Goal: Transaction & Acquisition: Purchase product/service

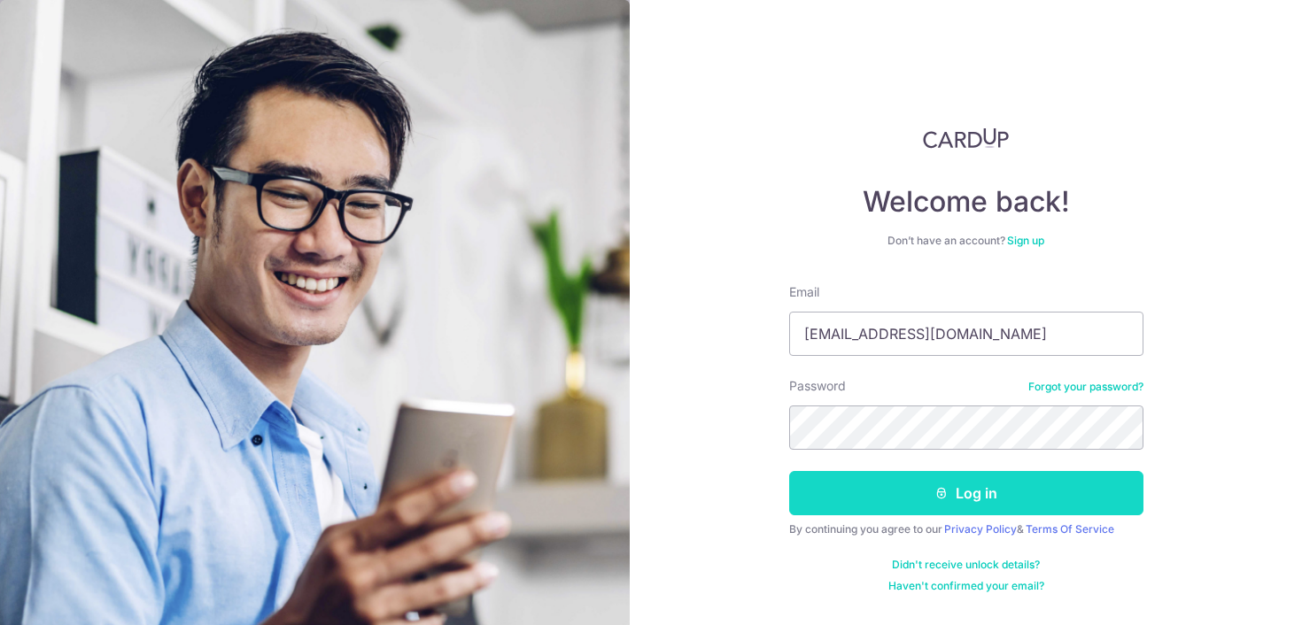
click at [874, 494] on button "Log in" at bounding box center [966, 493] width 354 height 44
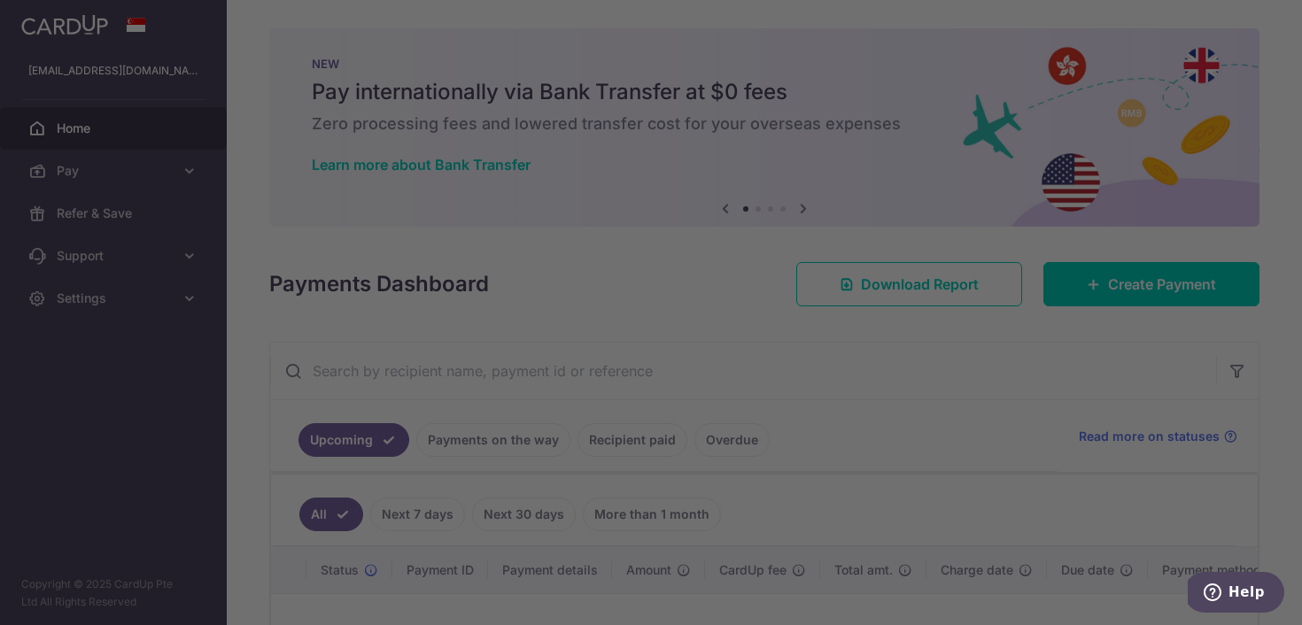
click at [61, 165] on div at bounding box center [657, 315] width 1315 height 631
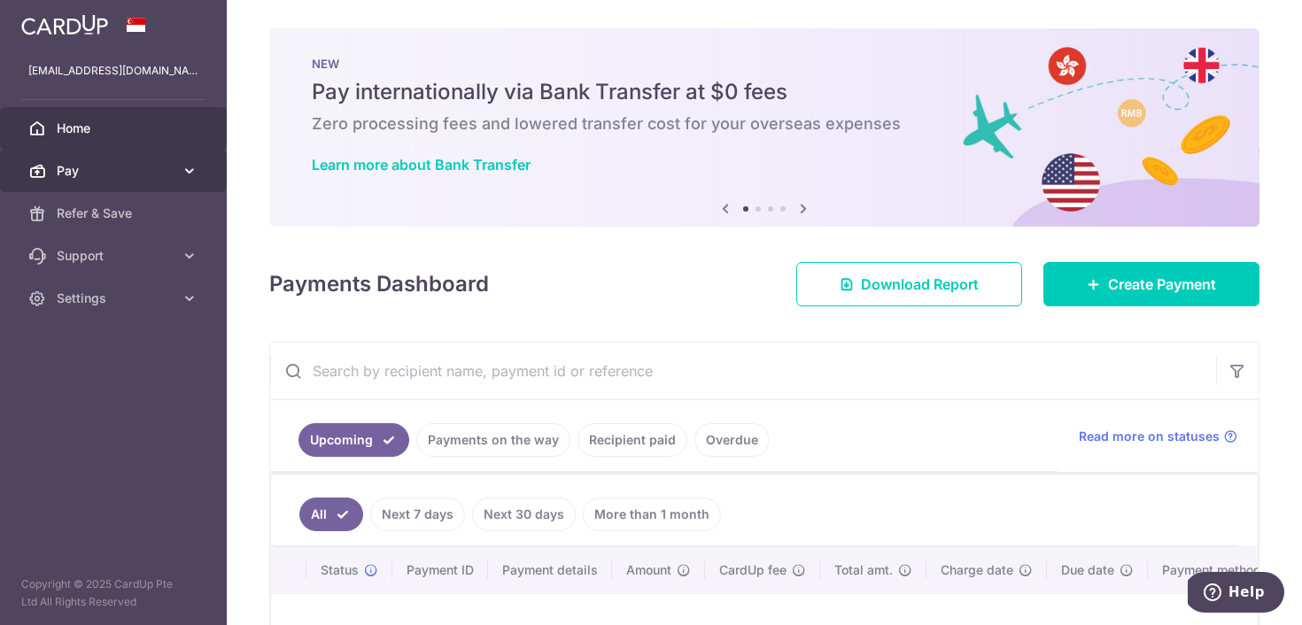
click at [32, 162] on icon at bounding box center [37, 171] width 18 height 18
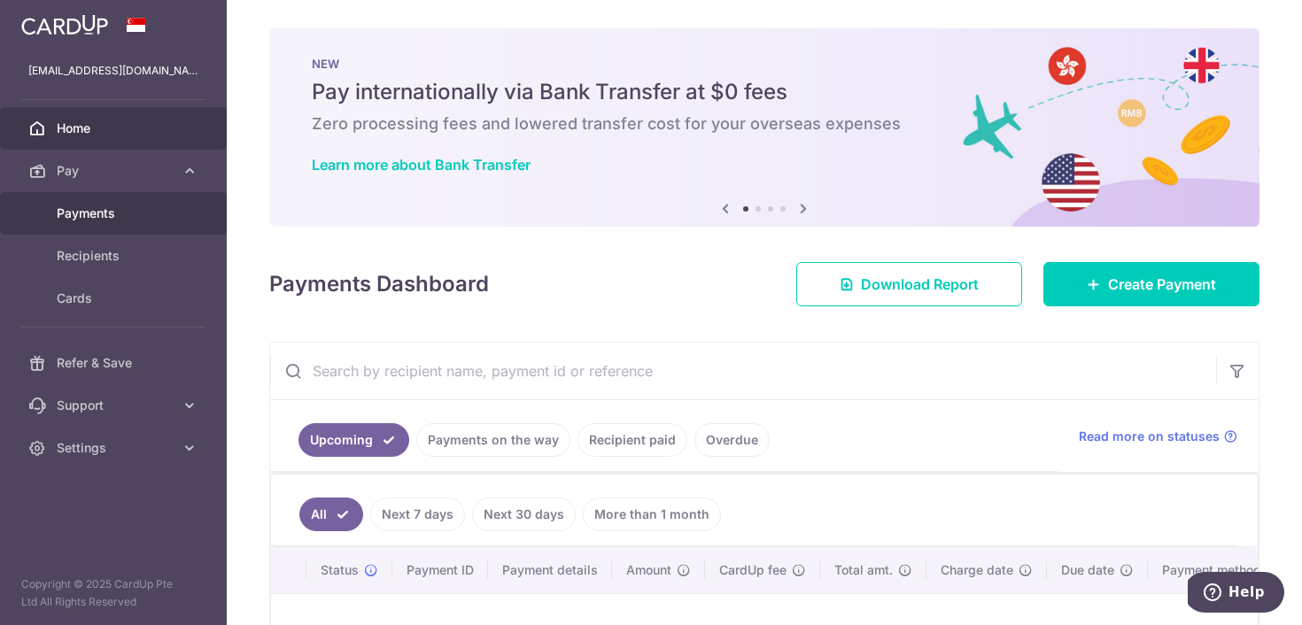
click at [75, 207] on span "Payments" at bounding box center [115, 214] width 117 height 18
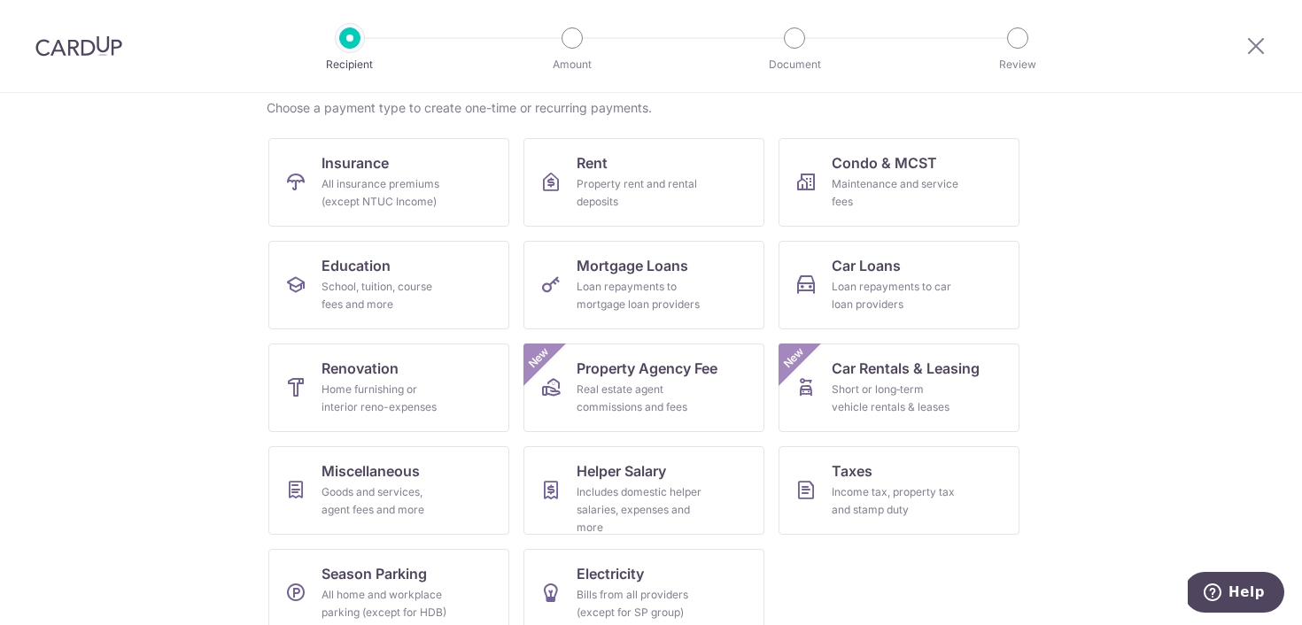
scroll to position [167, 0]
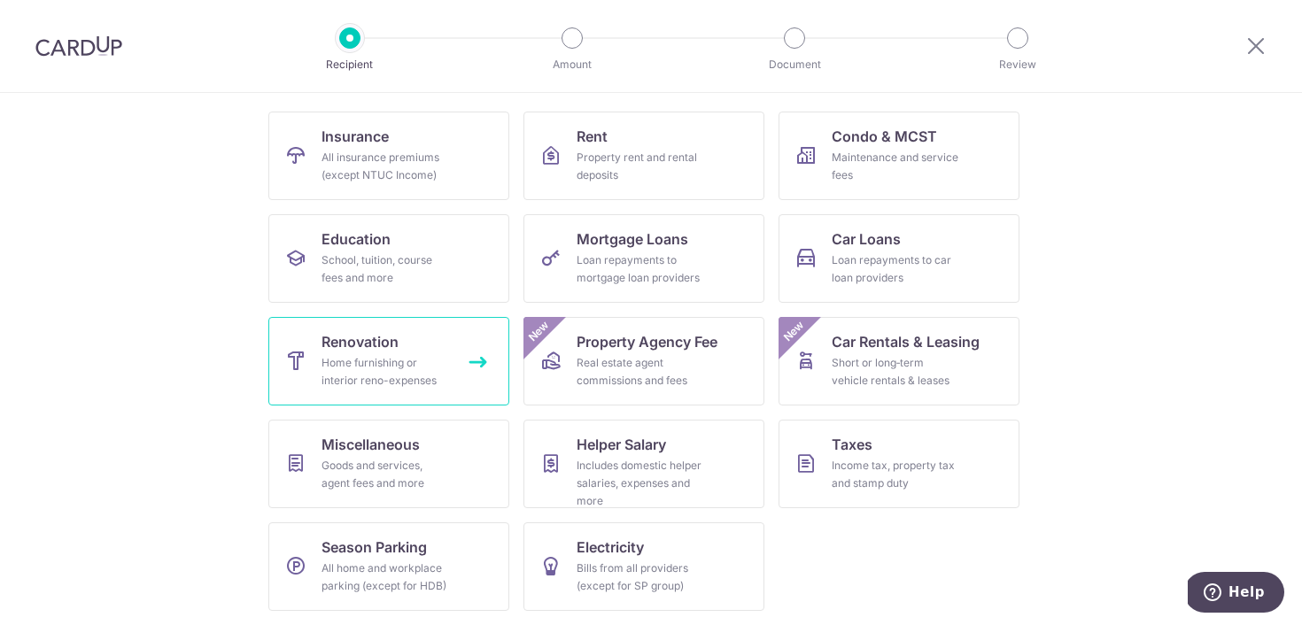
click at [304, 389] on link "Renovation Home furnishing or interior reno-expenses" at bounding box center [388, 361] width 241 height 89
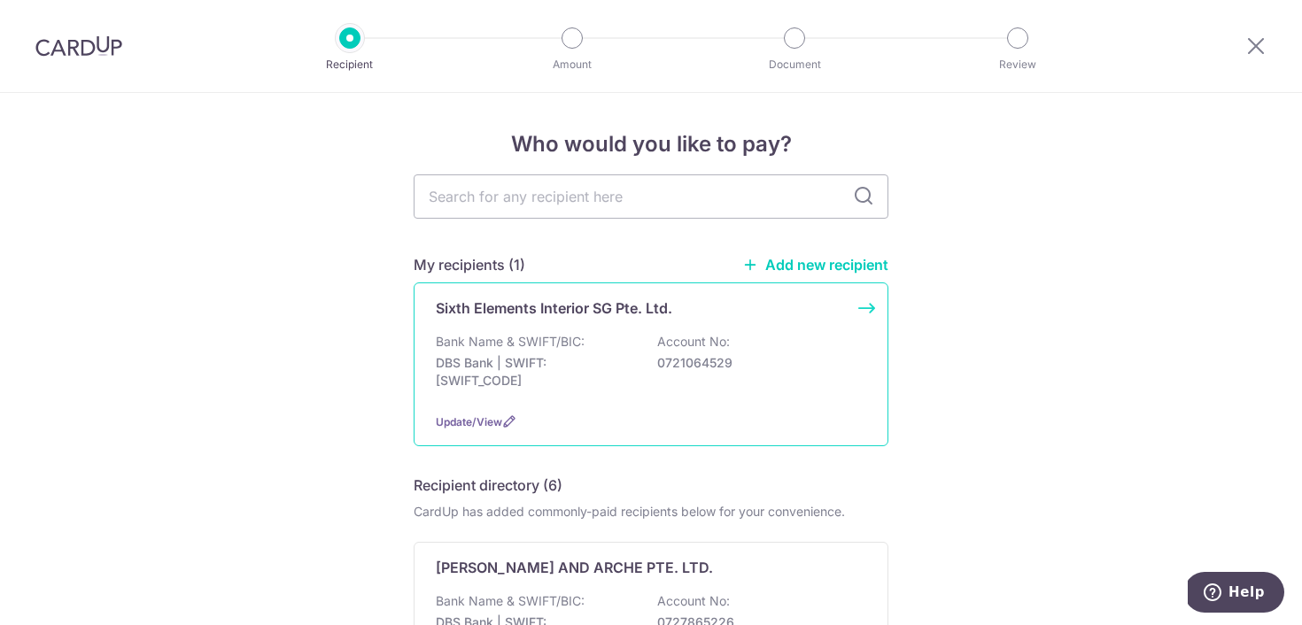
click at [545, 354] on p "DBS Bank | SWIFT: DBSSSGSGXXX" at bounding box center [535, 371] width 198 height 35
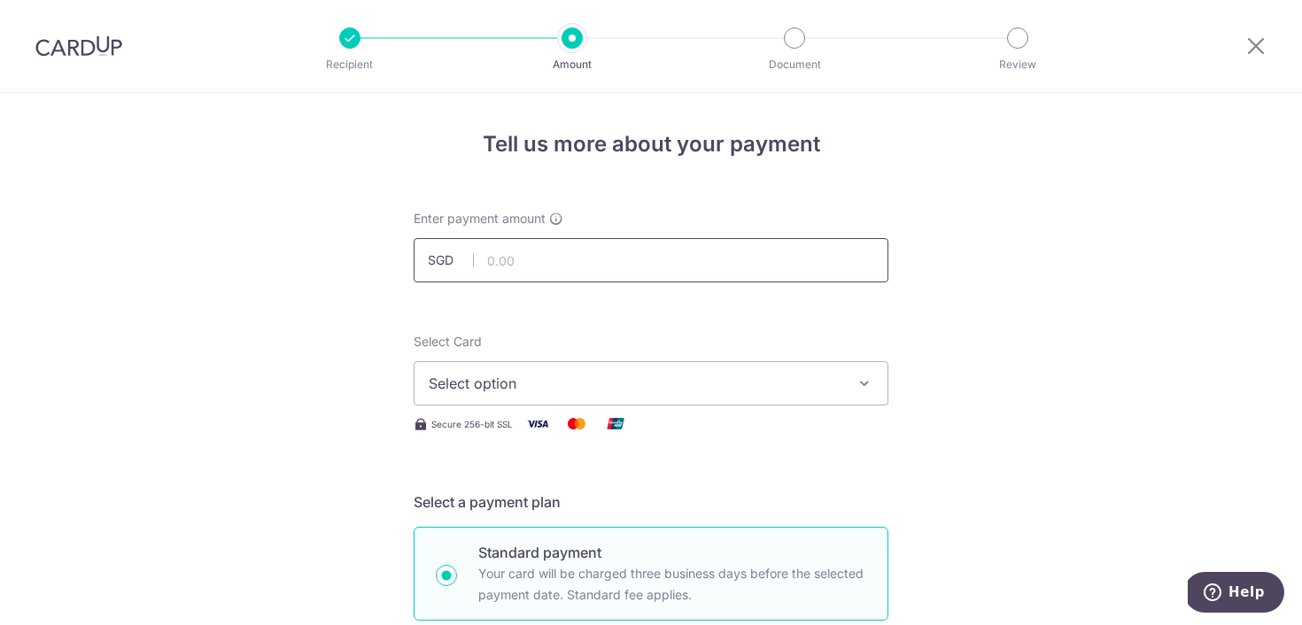
click at [506, 262] on input "text" at bounding box center [651, 260] width 475 height 44
type input "4,584.60"
click at [570, 396] on button "Select option" at bounding box center [651, 383] width 475 height 44
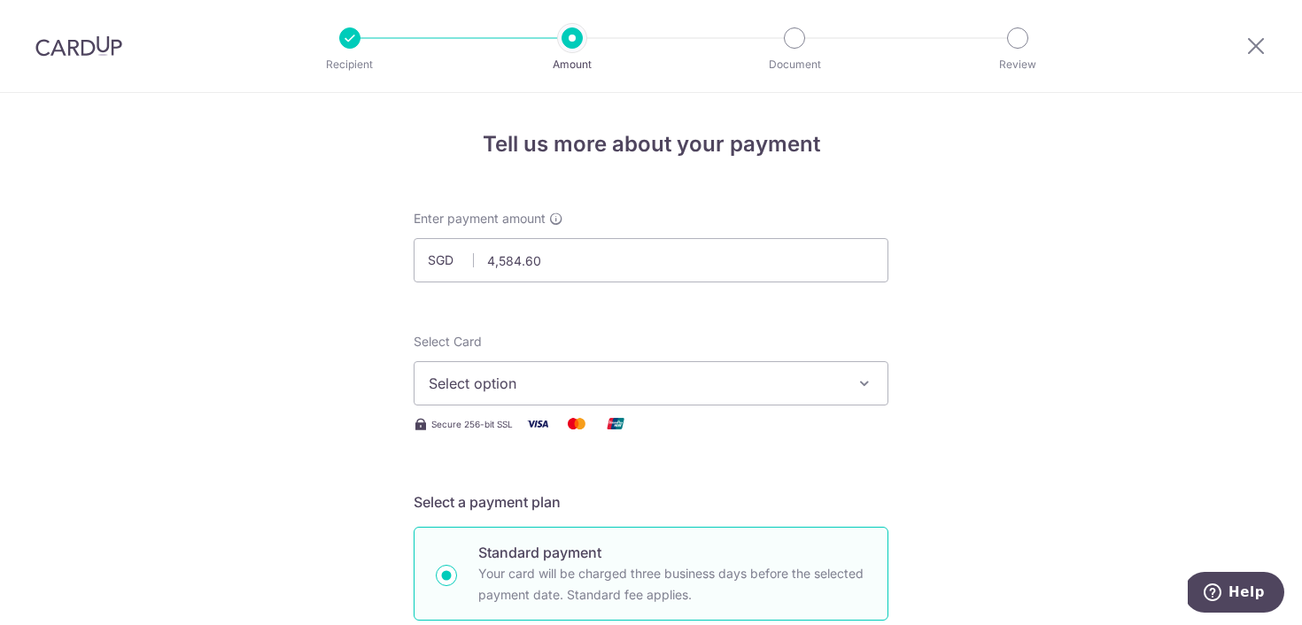
click at [503, 361] on button "Select option" at bounding box center [651, 383] width 475 height 44
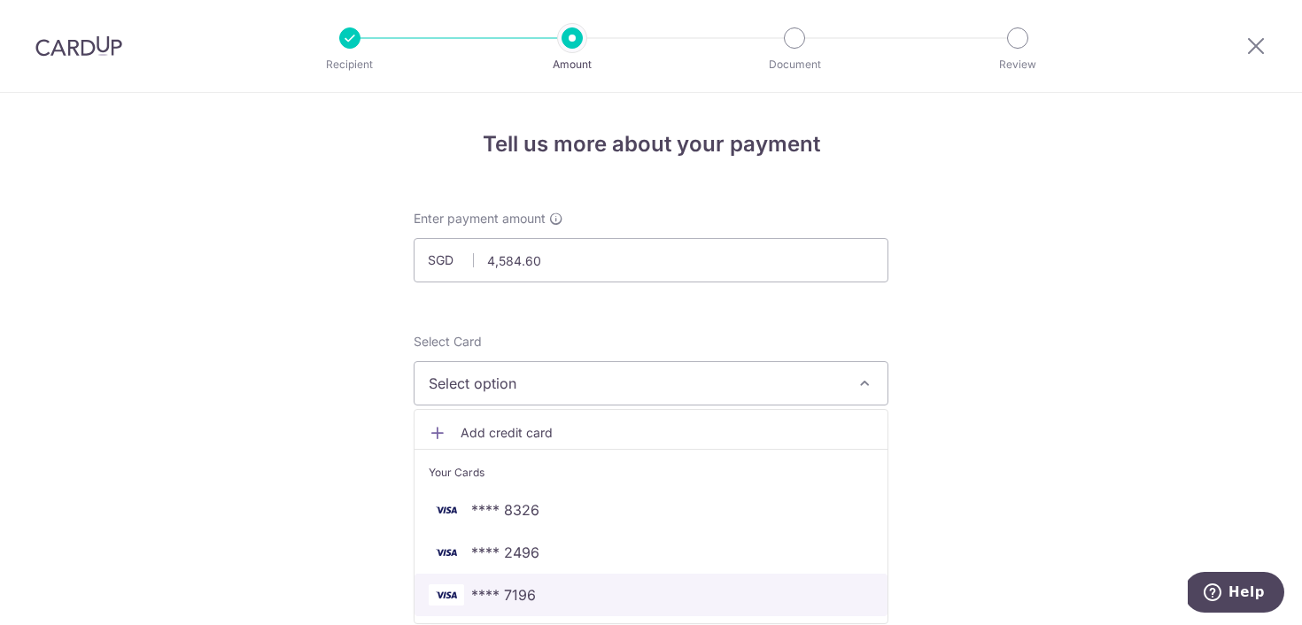
click at [509, 587] on span "**** 7196" at bounding box center [503, 594] width 65 height 21
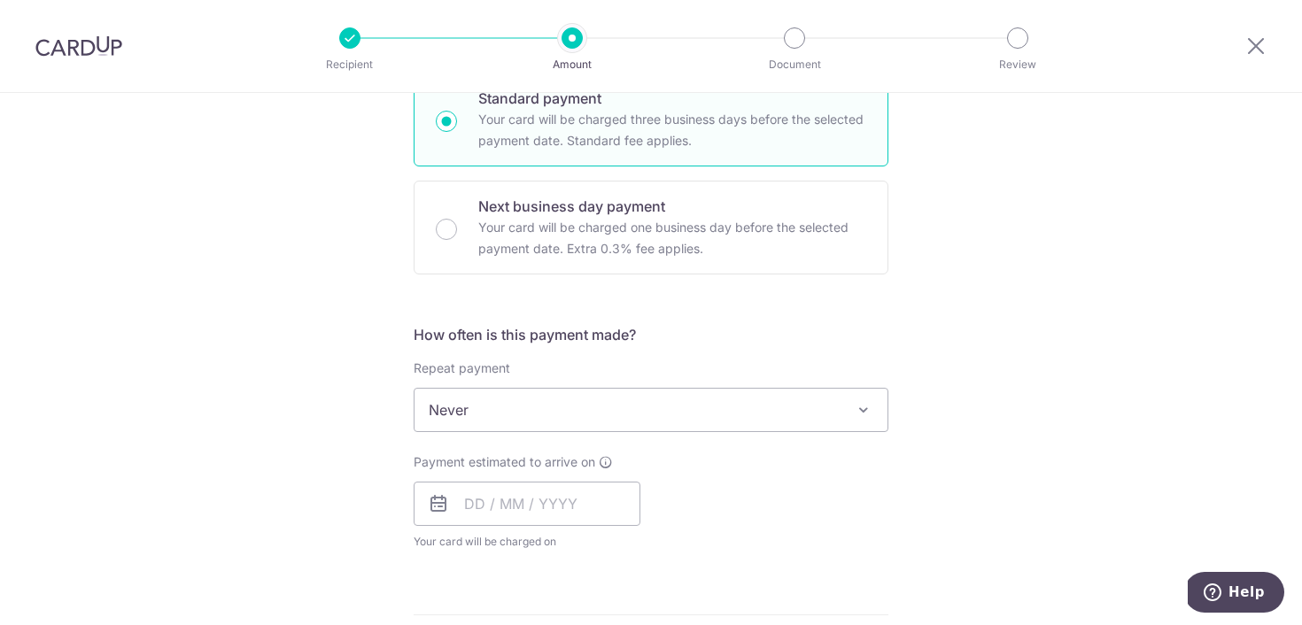
scroll to position [456, 0]
click at [560, 510] on input "text" at bounding box center [527, 502] width 227 height 44
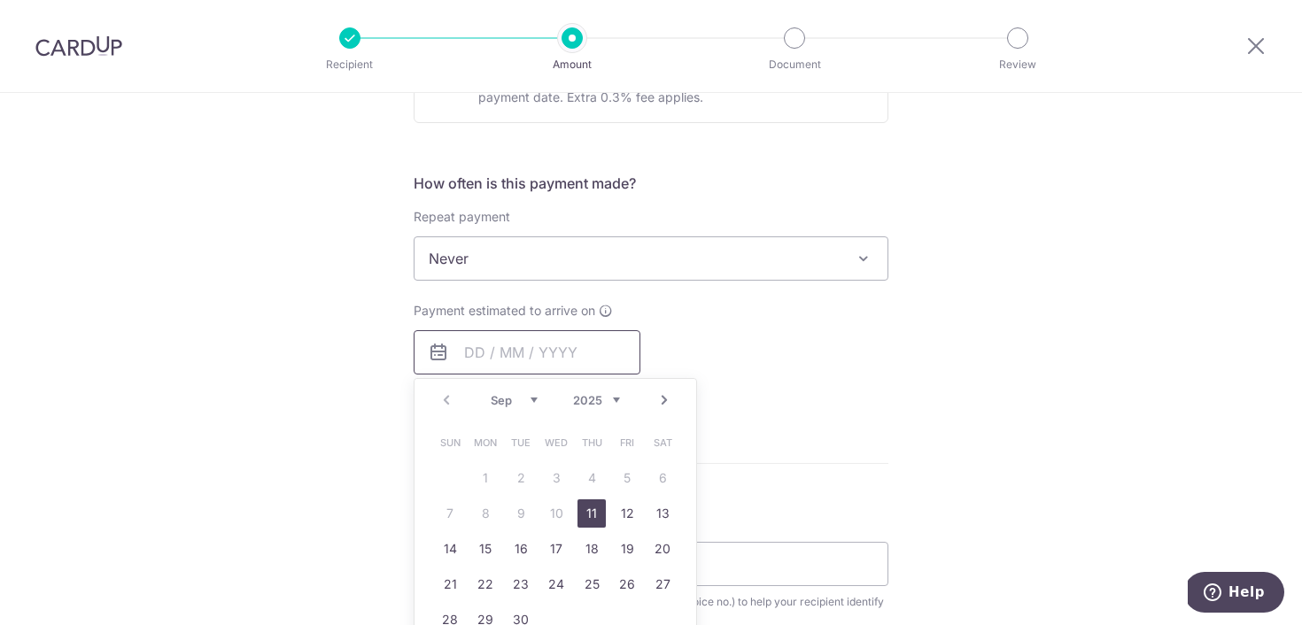
scroll to position [607, 0]
click at [584, 505] on link "11" at bounding box center [591, 513] width 28 height 28
type input "[DATE]"
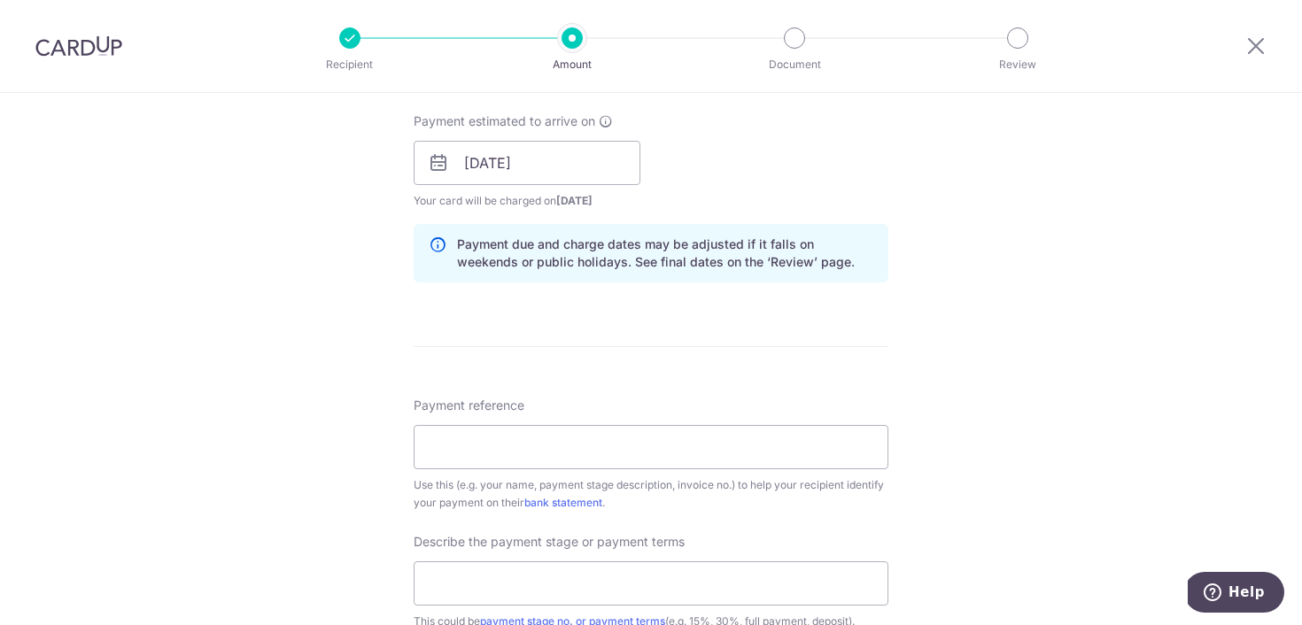
scroll to position [798, 0]
click at [680, 439] on input "Payment reference" at bounding box center [651, 444] width 475 height 44
type input "[PERSON_NAME]"
click at [338, 465] on div "Tell us more about your payment Enter payment amount SGD 4,584.60 4584.60 Selec…" at bounding box center [651, 191] width 1302 height 1793
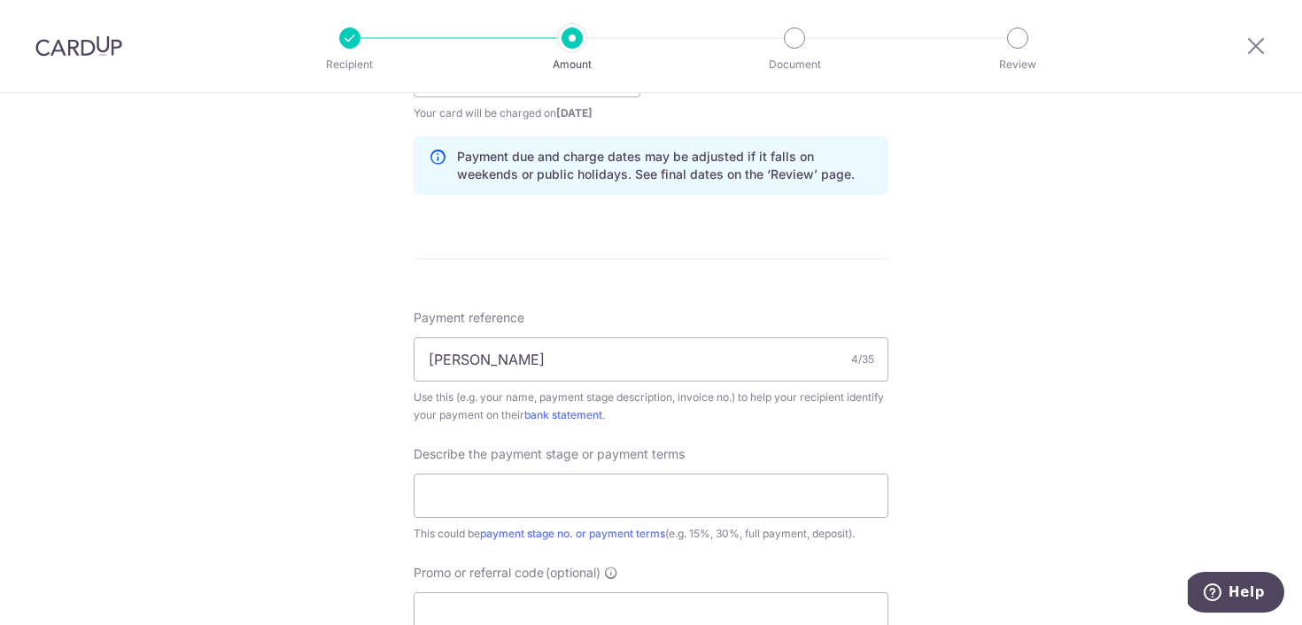
scroll to position [900, 0]
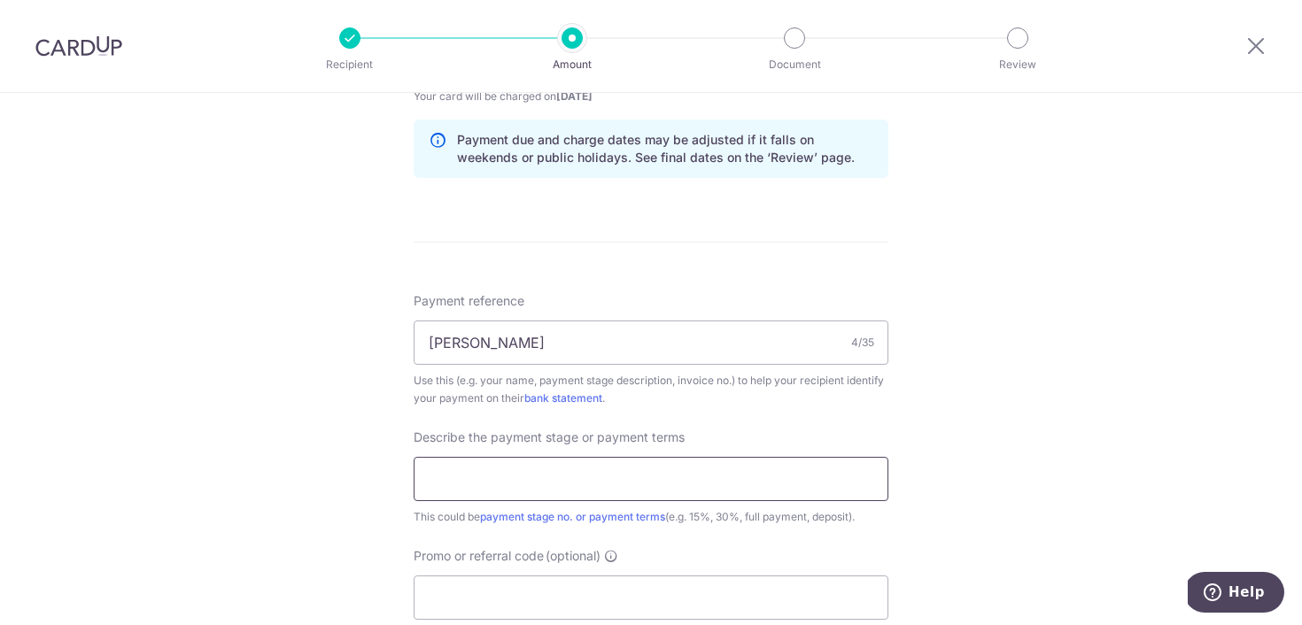
click at [486, 480] on input "text" at bounding box center [651, 479] width 475 height 44
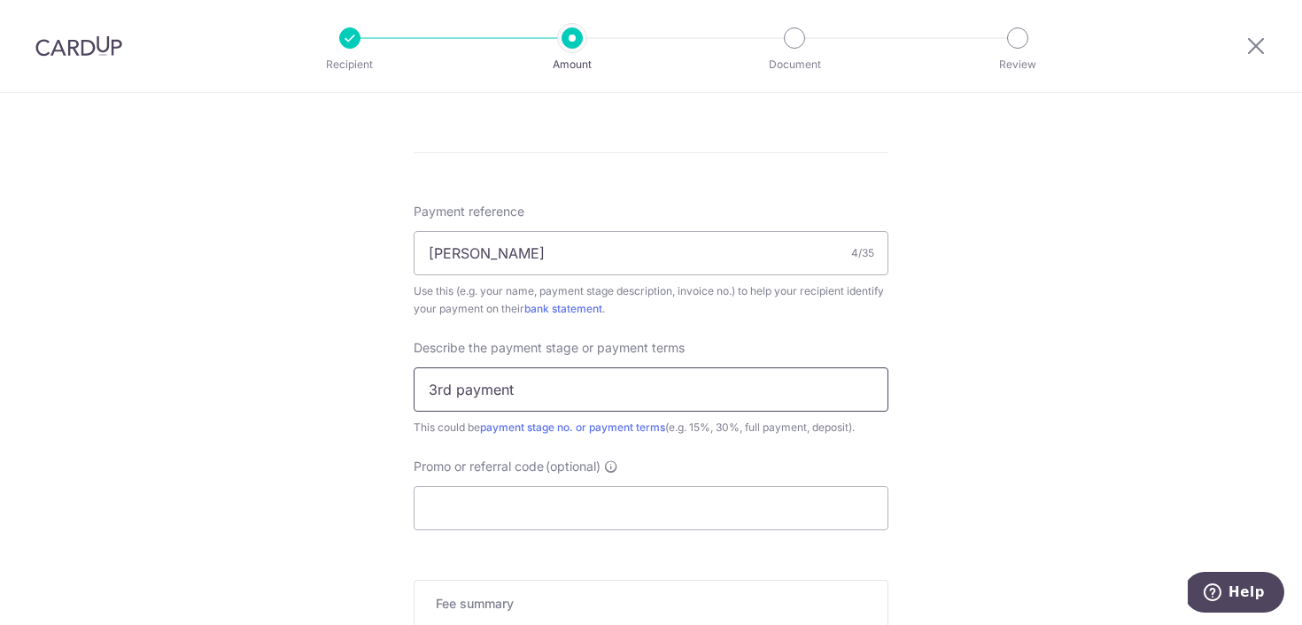
scroll to position [988, 0]
type input "3rd payment"
click at [497, 515] on input "Promo or referral code (optional)" at bounding box center [651, 509] width 475 height 44
paste input "REC185"
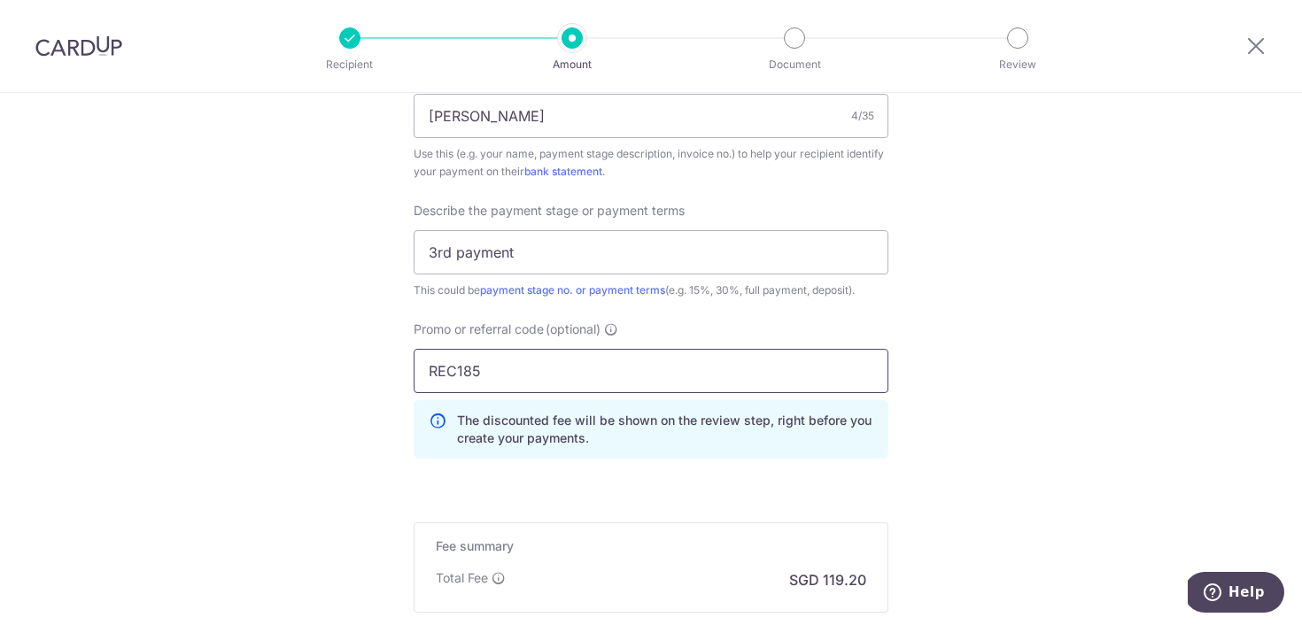
scroll to position [1223, 0]
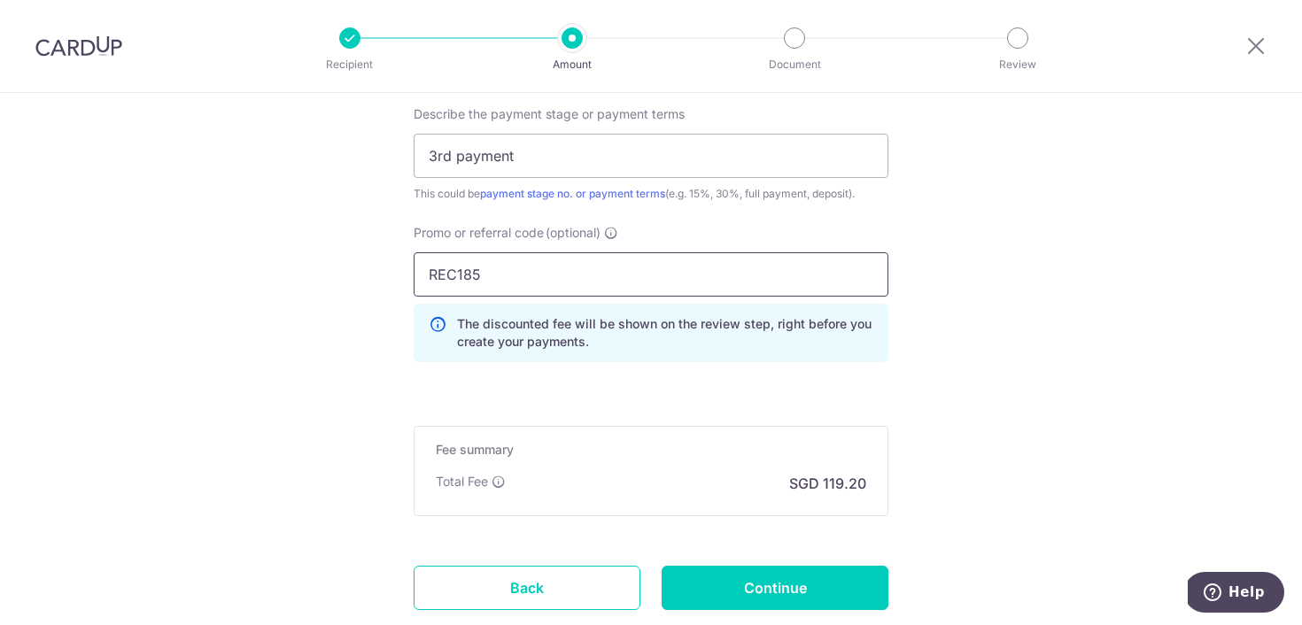
click at [435, 286] on input "REC185" at bounding box center [651, 274] width 475 height 44
paste input "OFF22"
type input "OFF225"
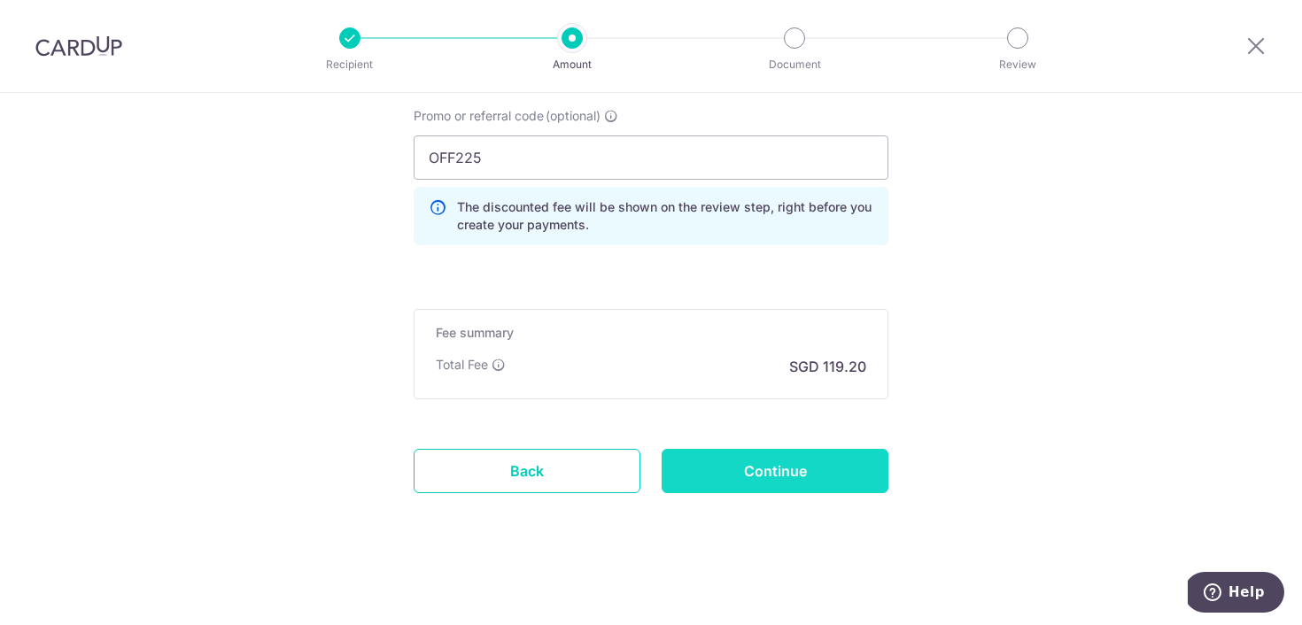
click at [746, 476] on input "Continue" at bounding box center [774, 471] width 227 height 44
type input "Create Schedule"
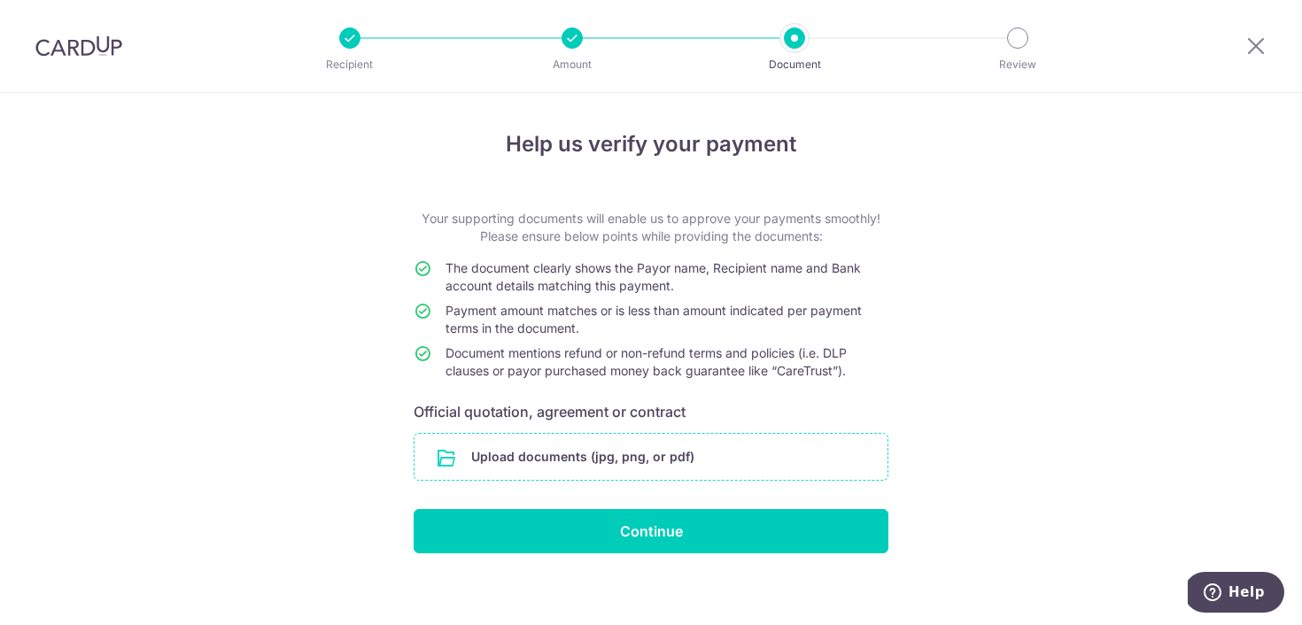
click at [512, 460] on input "file" at bounding box center [650, 457] width 473 height 46
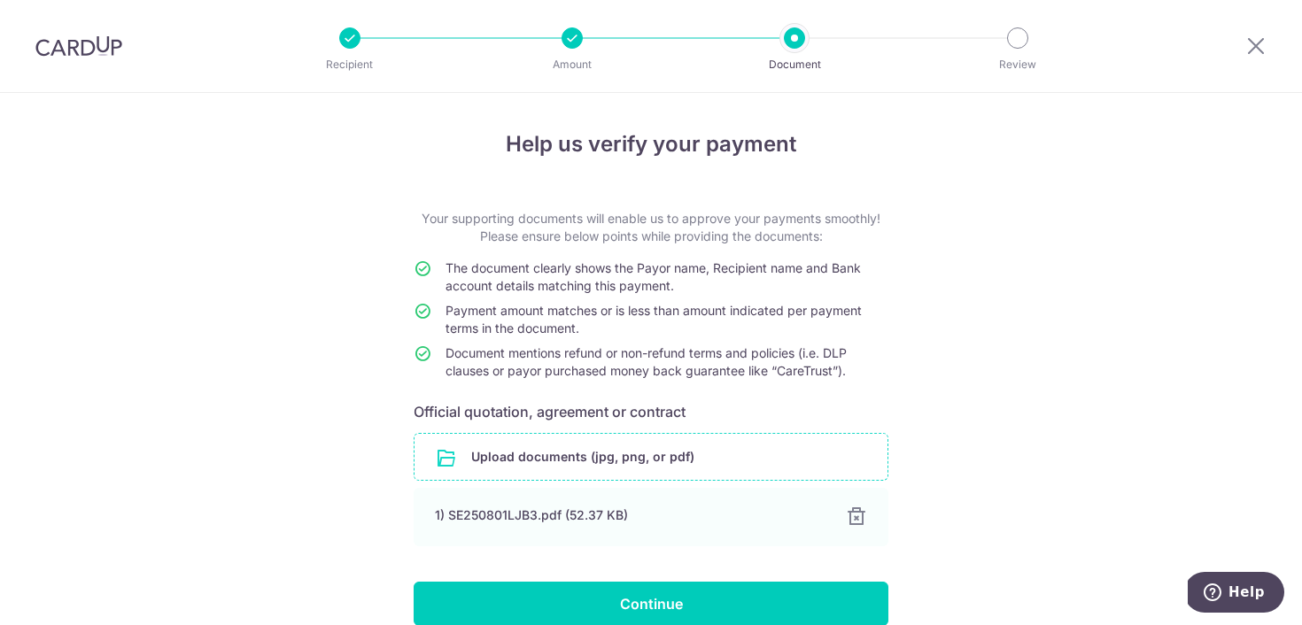
scroll to position [81, 0]
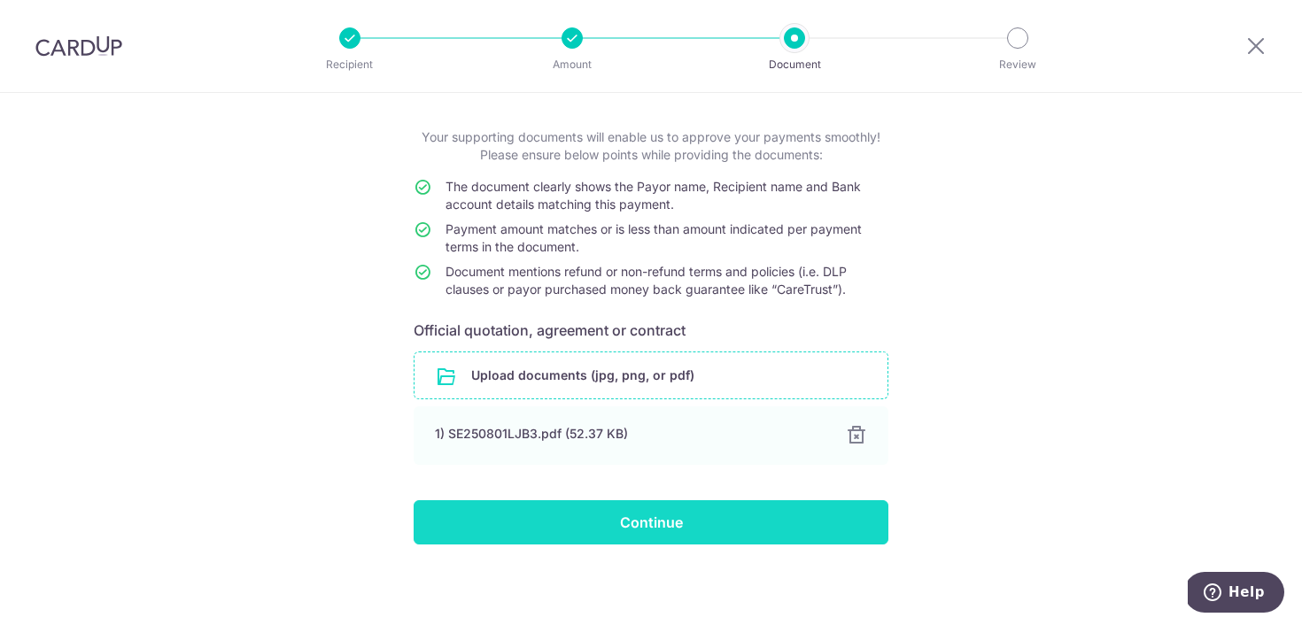
click at [793, 512] on input "Continue" at bounding box center [651, 522] width 475 height 44
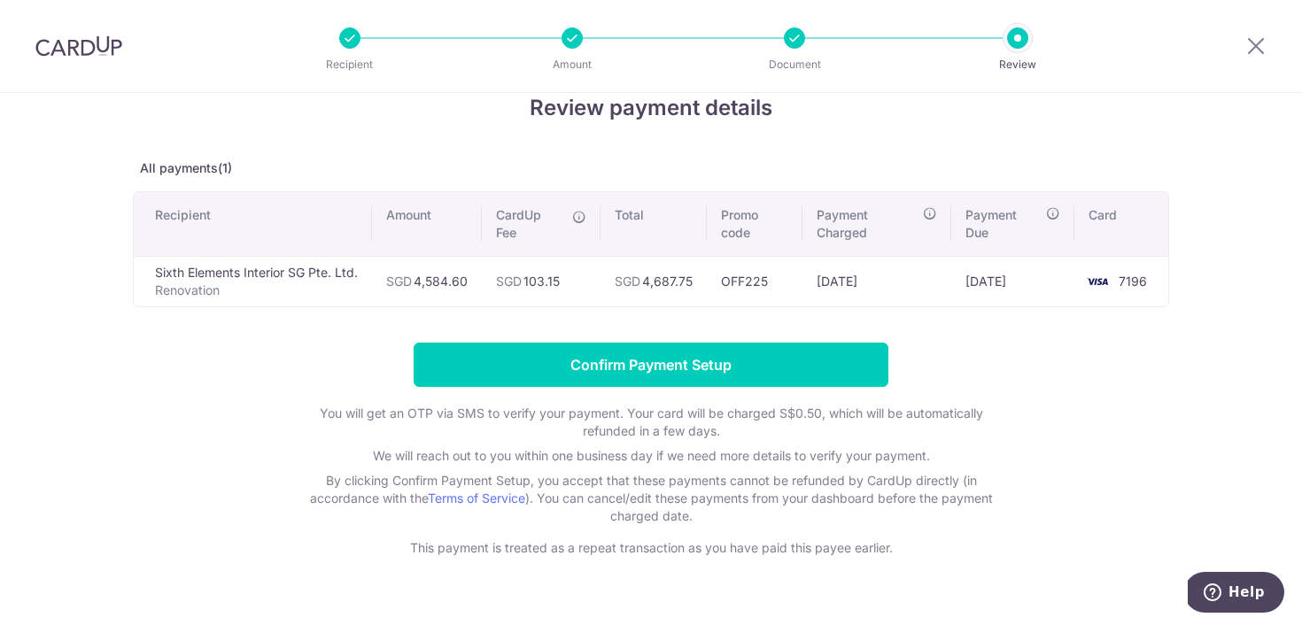
scroll to position [73, 0]
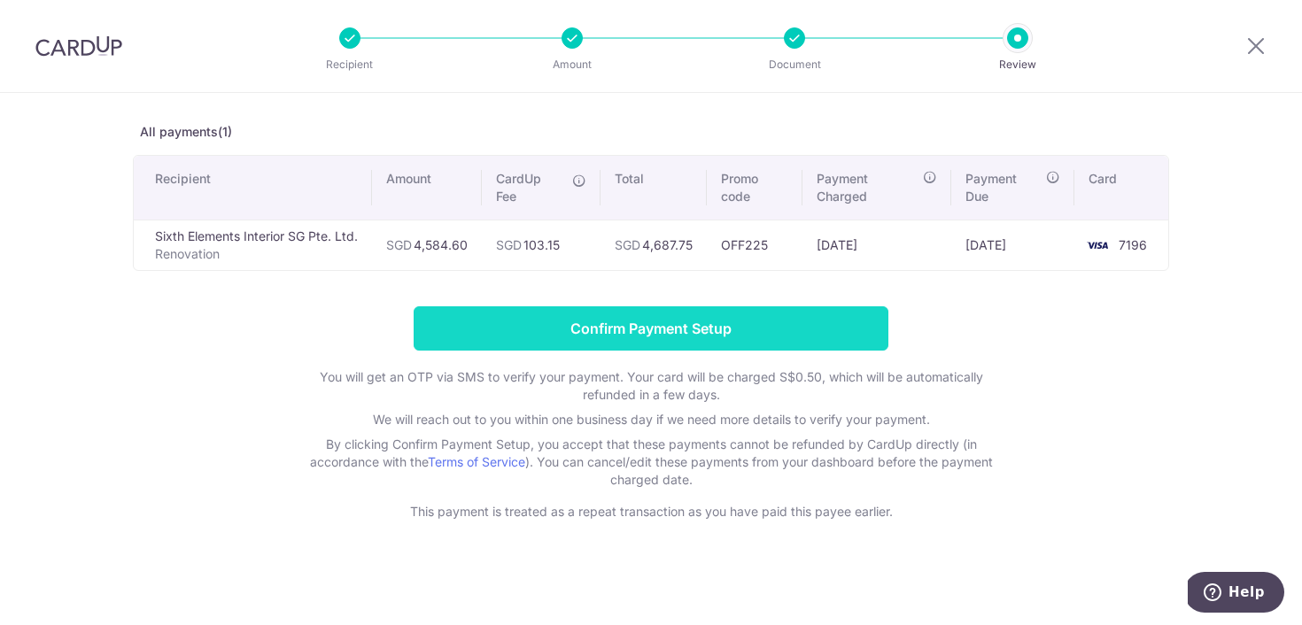
click at [761, 328] on input "Confirm Payment Setup" at bounding box center [651, 328] width 475 height 44
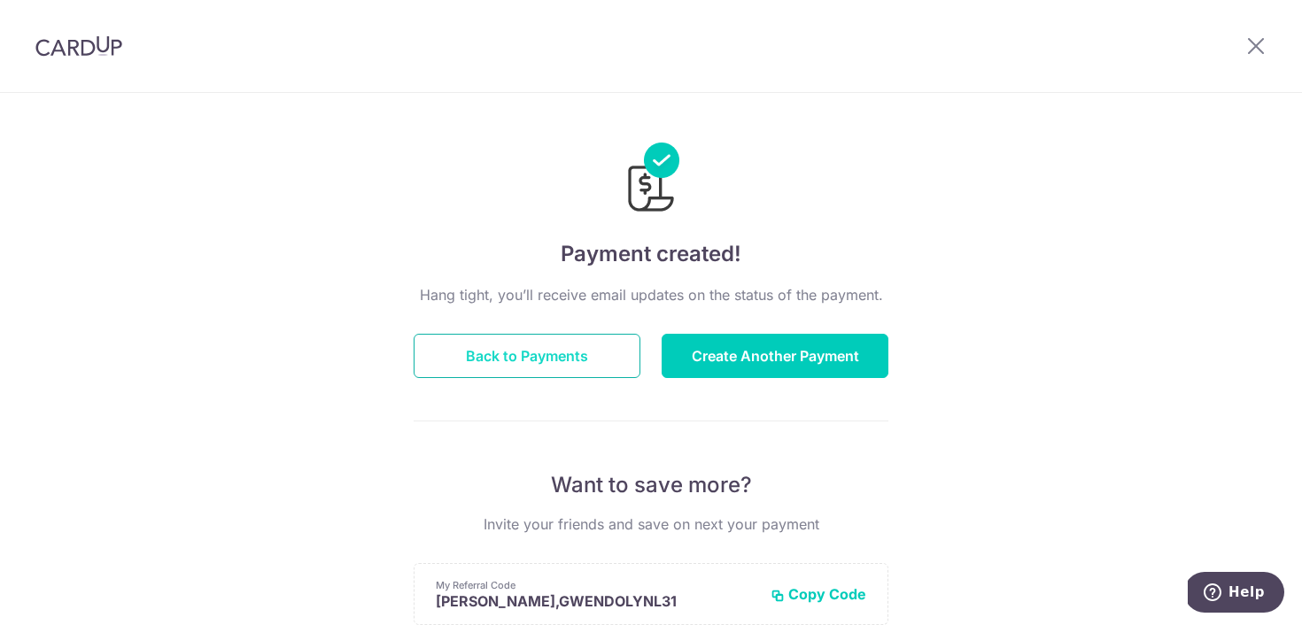
click at [509, 354] on button "Back to Payments" at bounding box center [527, 356] width 227 height 44
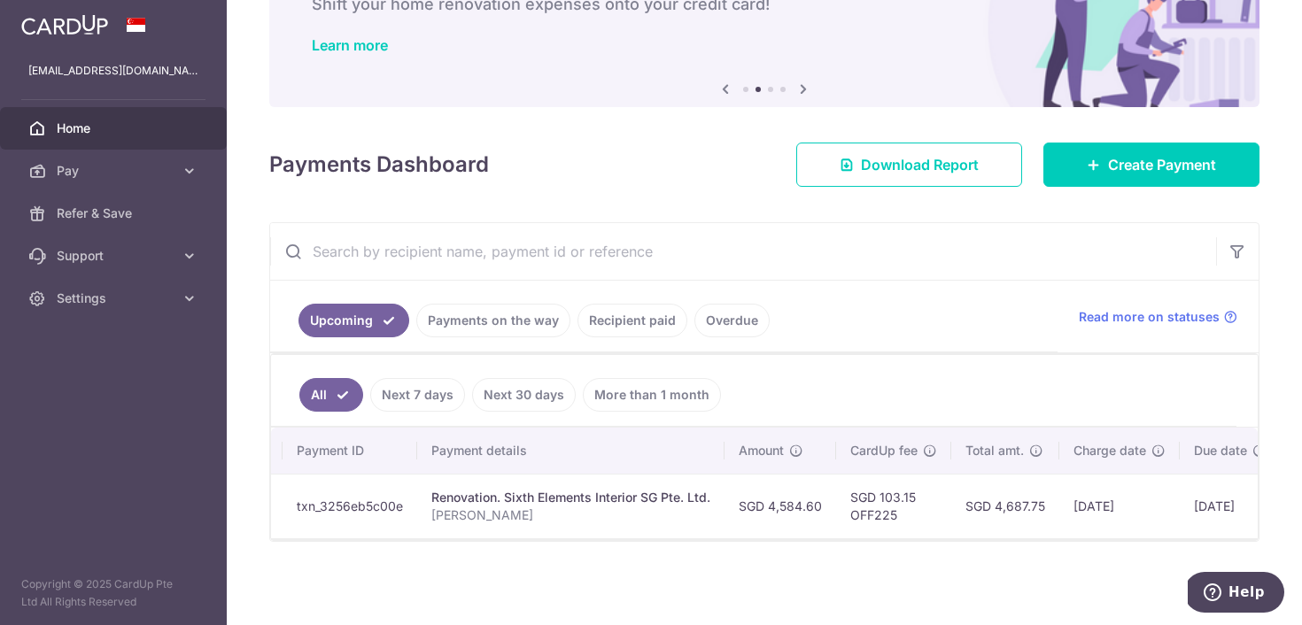
scroll to position [0, 138]
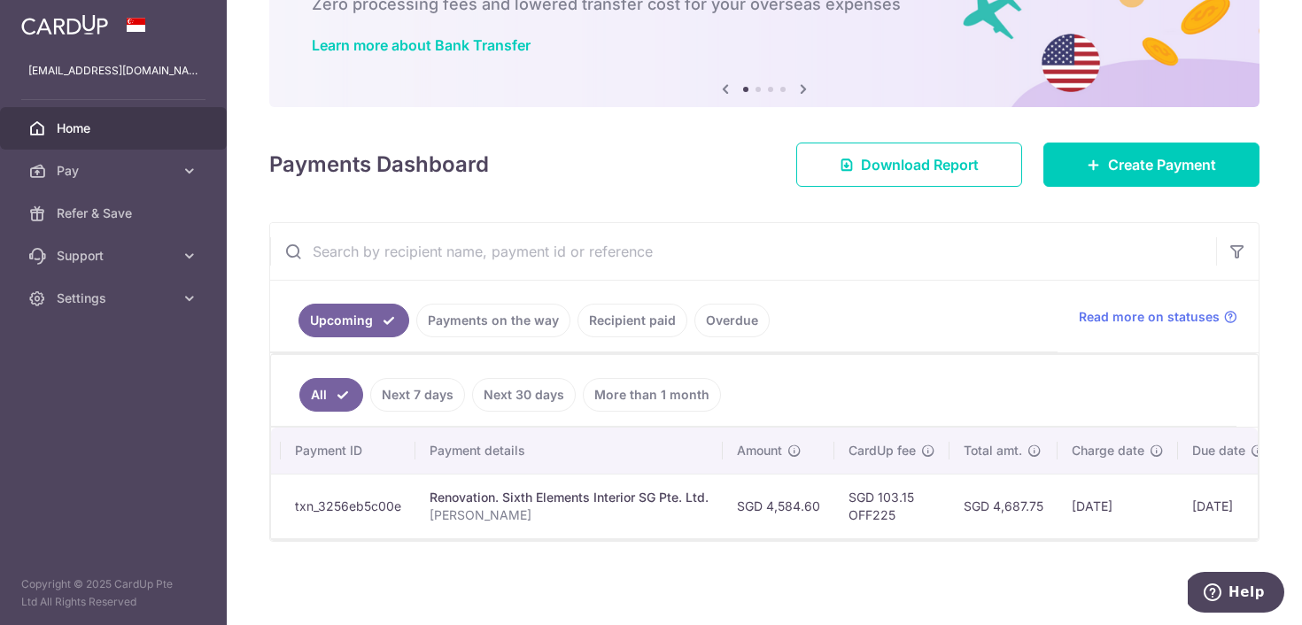
click at [153, 404] on aside "[EMAIL_ADDRESS][DOMAIN_NAME] Home Pay Payments Recipients Cards Refer & Save Su…" at bounding box center [113, 312] width 227 height 625
